Goal: Check status: Check status

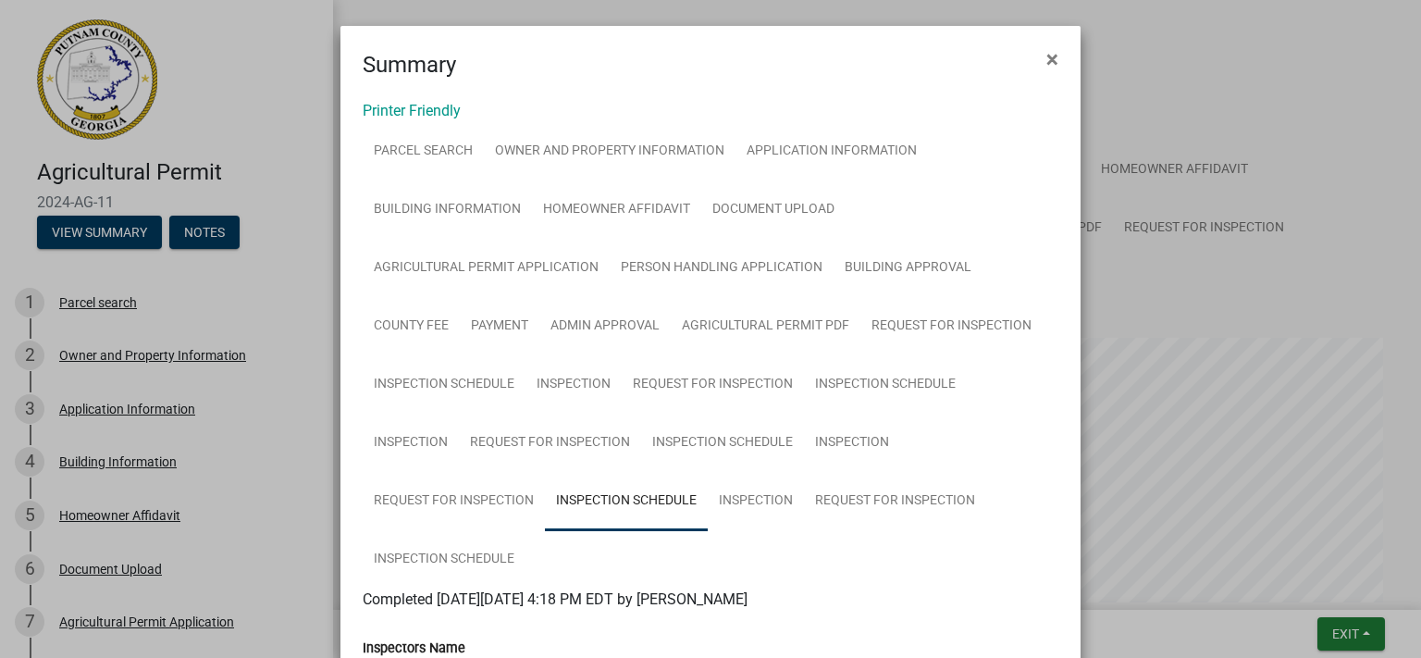
scroll to position [292, 0]
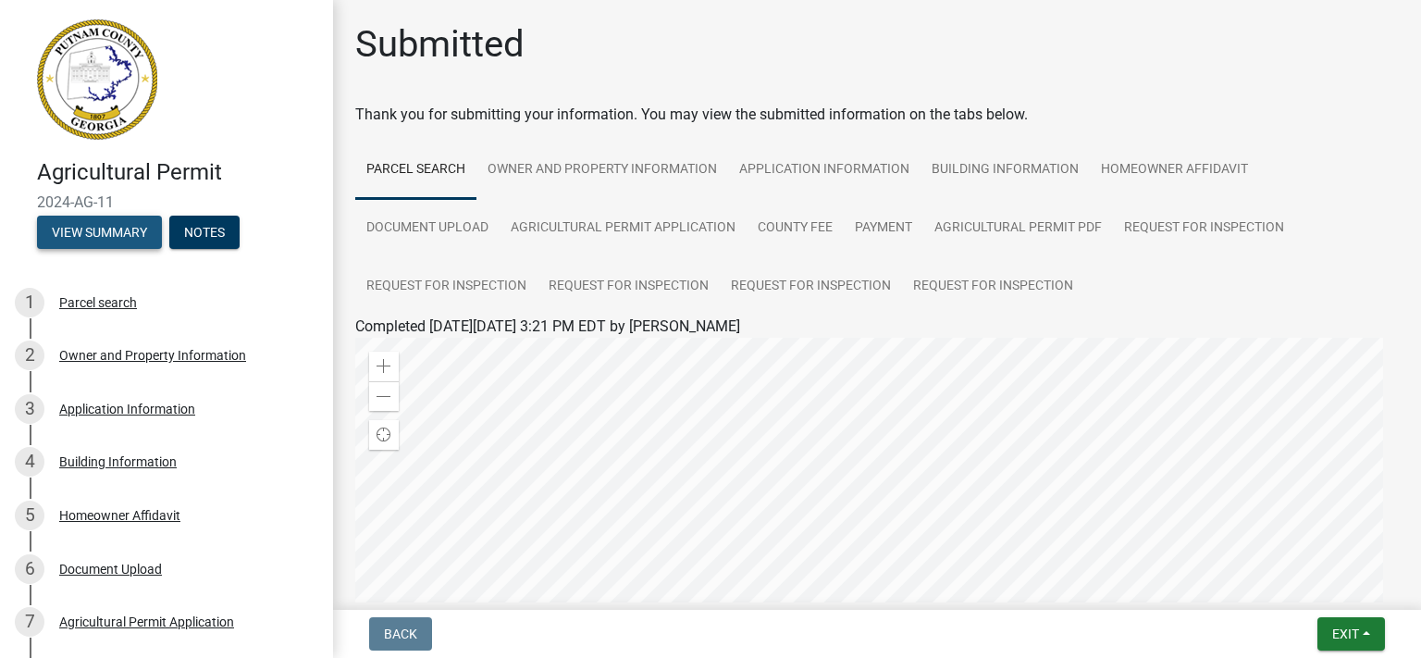
click at [94, 231] on button "View Summary" at bounding box center [99, 232] width 125 height 33
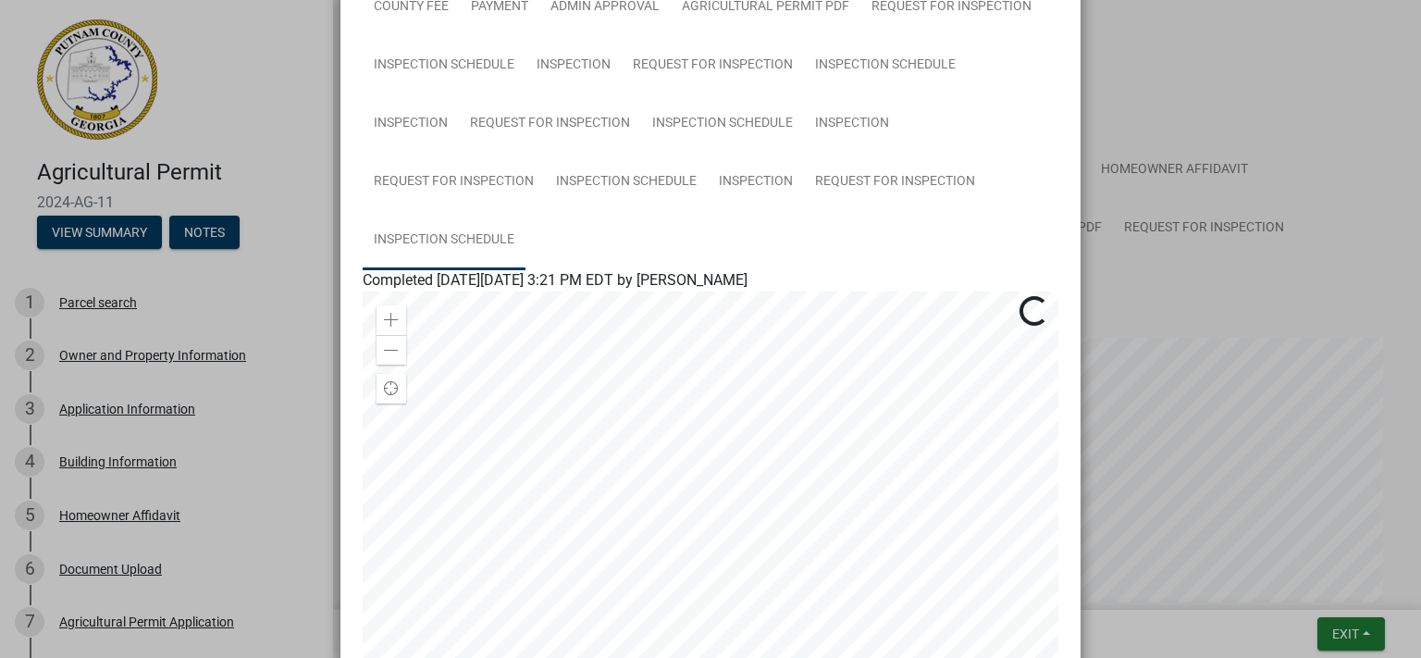
click at [453, 244] on link "Inspection Schedule" at bounding box center [444, 240] width 163 height 59
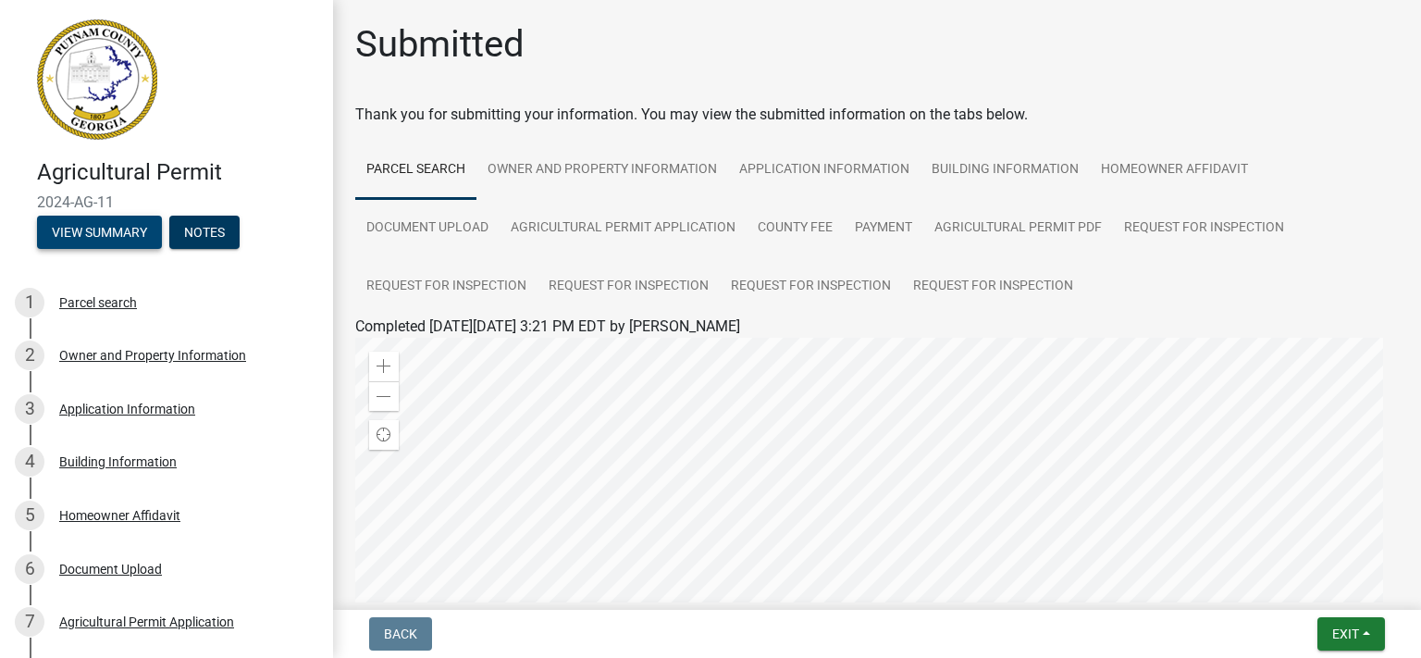
click at [97, 230] on button "View Summary" at bounding box center [99, 232] width 125 height 33
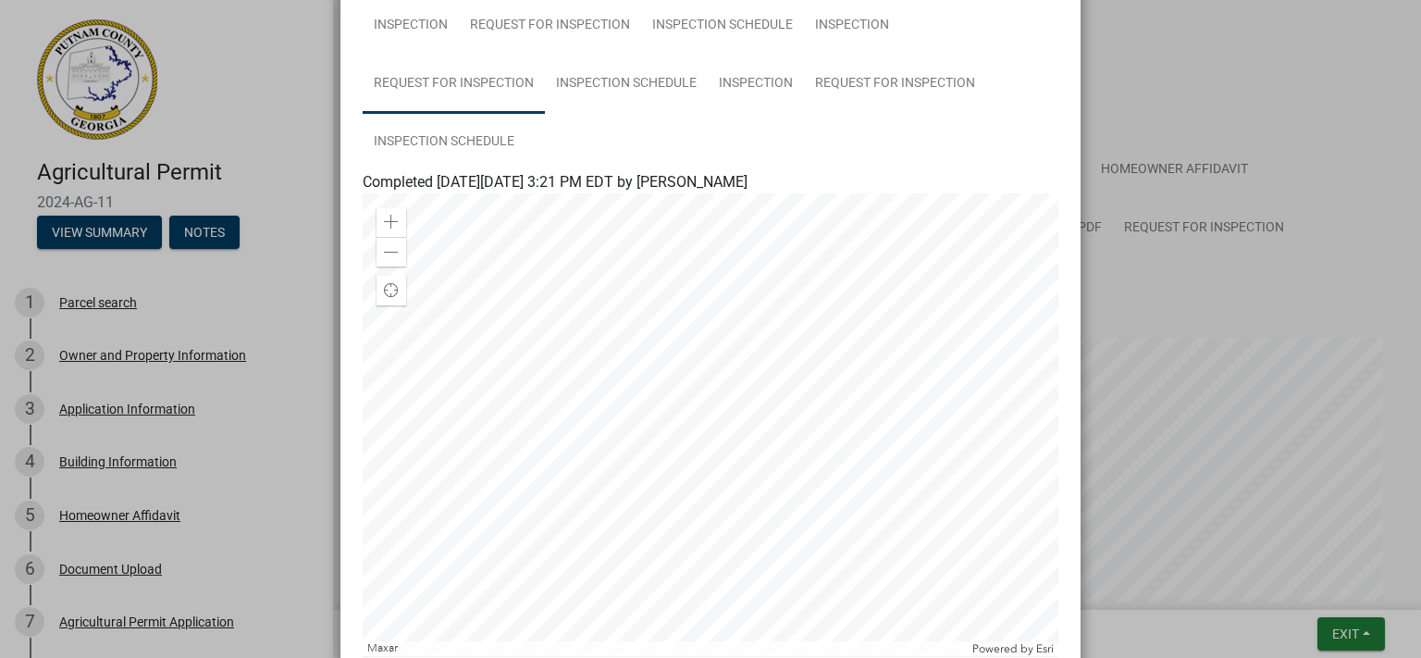
scroll to position [426, 0]
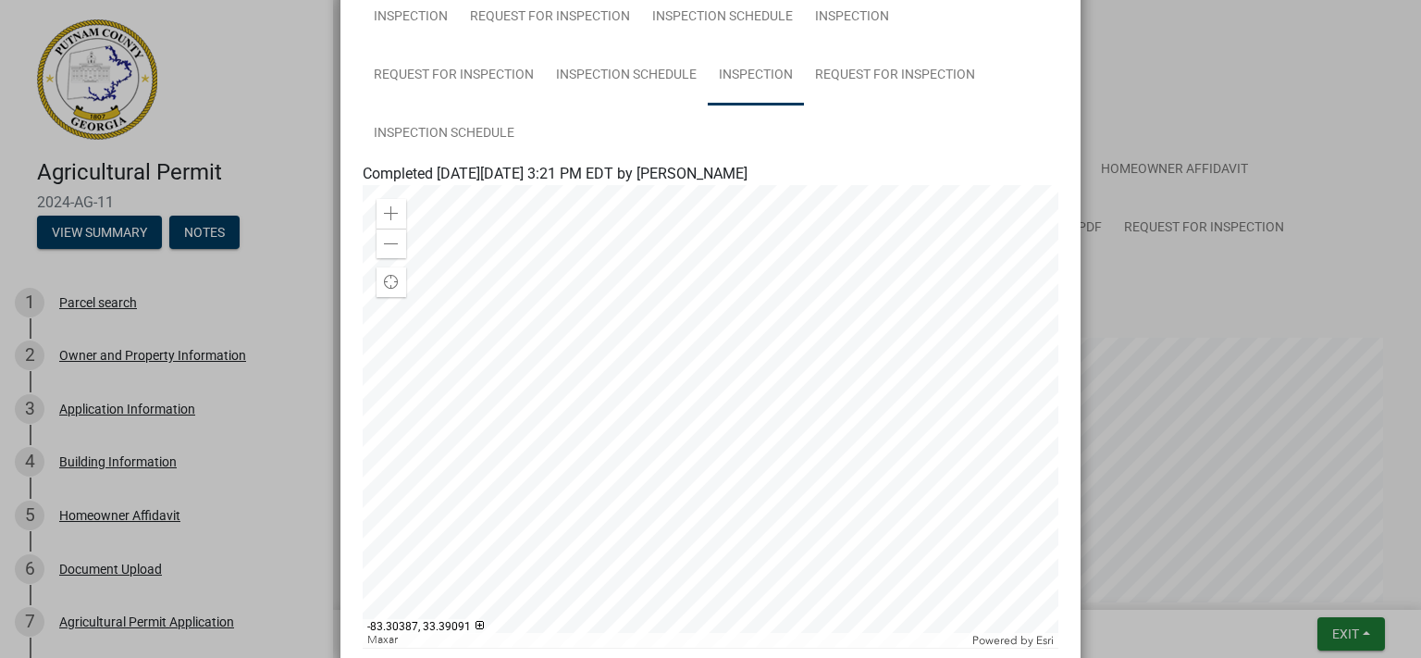
click at [738, 77] on link "Inspection" at bounding box center [756, 75] width 96 height 59
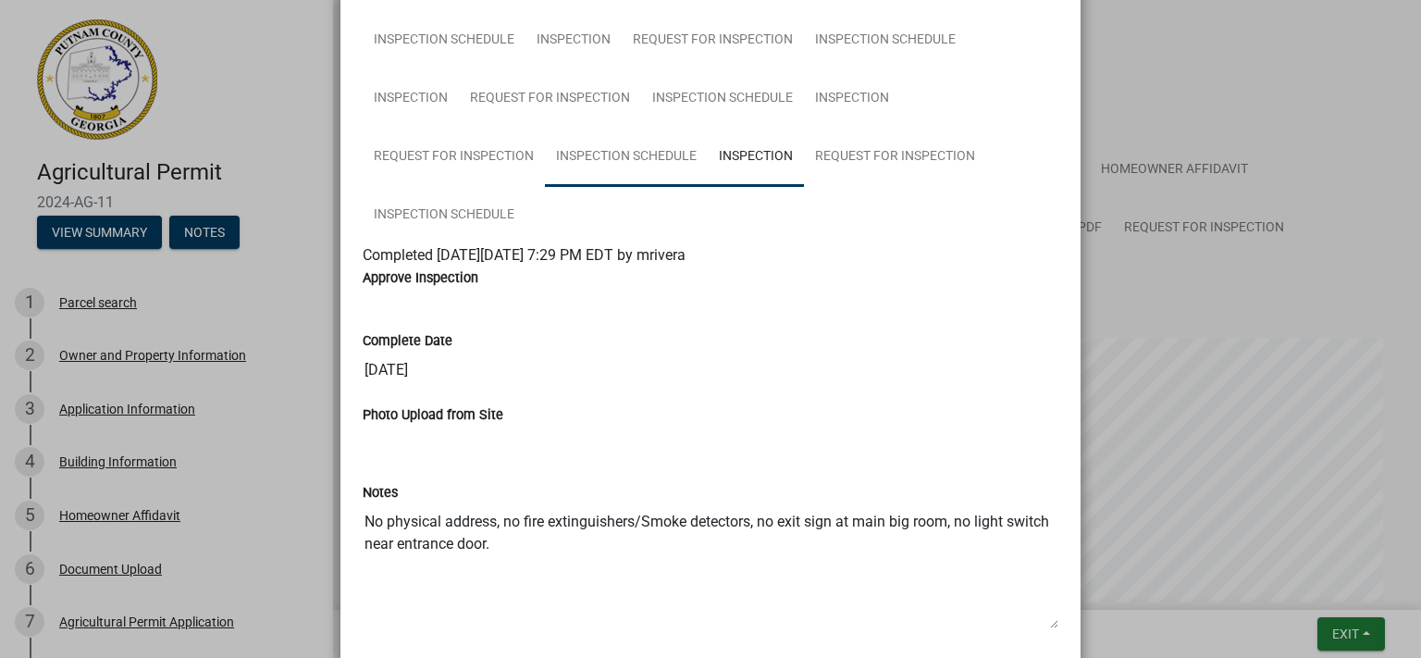
scroll to position [319, 0]
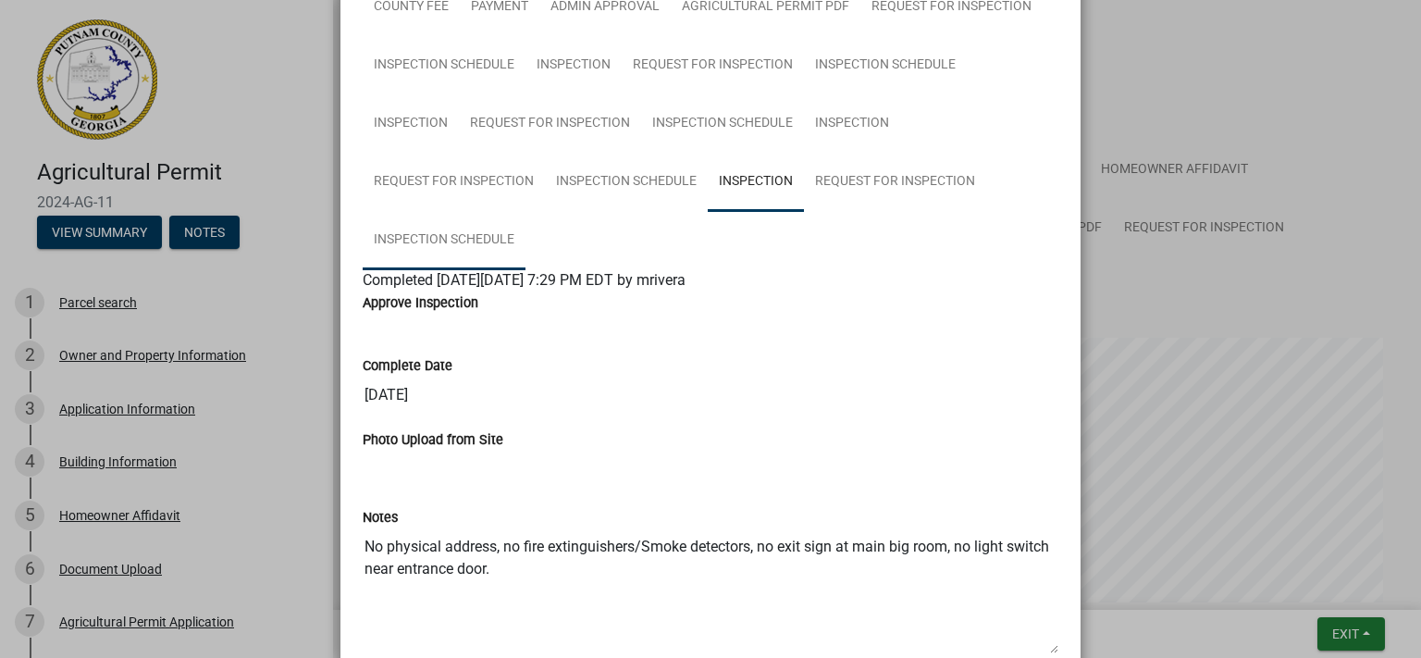
click at [493, 238] on link "Inspection Schedule" at bounding box center [444, 240] width 163 height 59
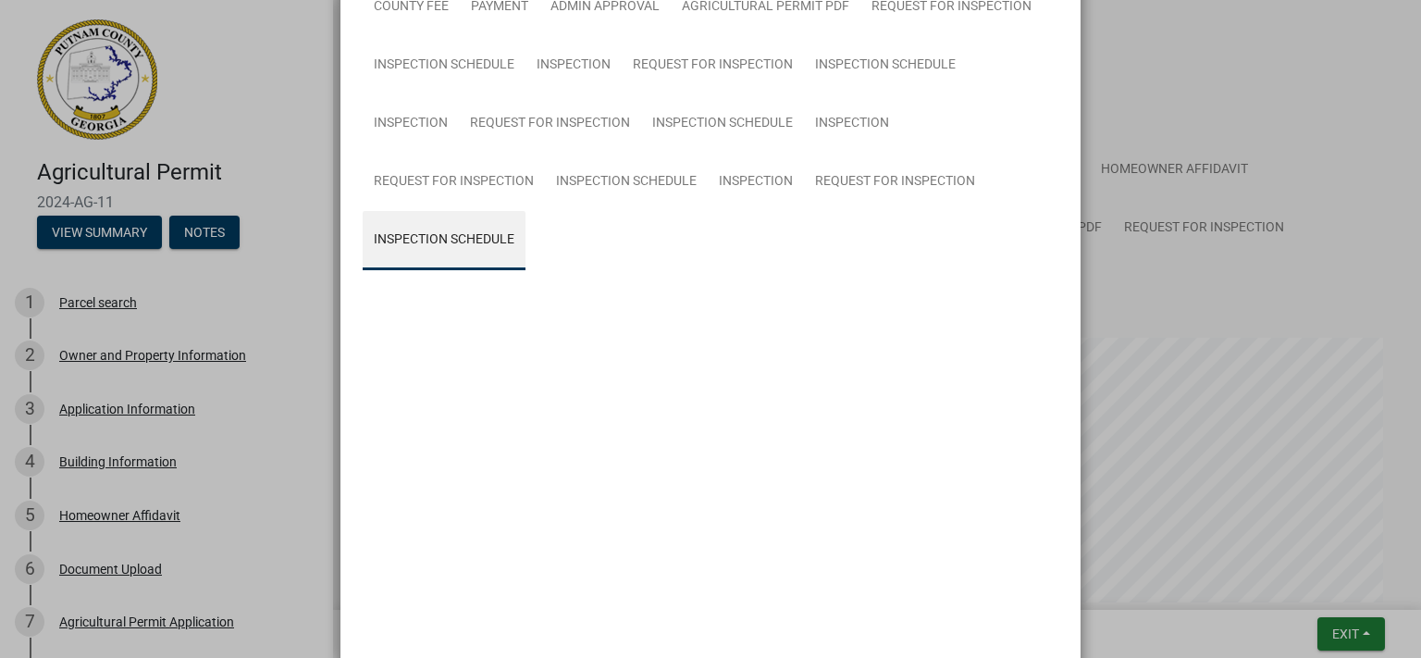
scroll to position [292, 0]
